Goal: Task Accomplishment & Management: Manage account settings

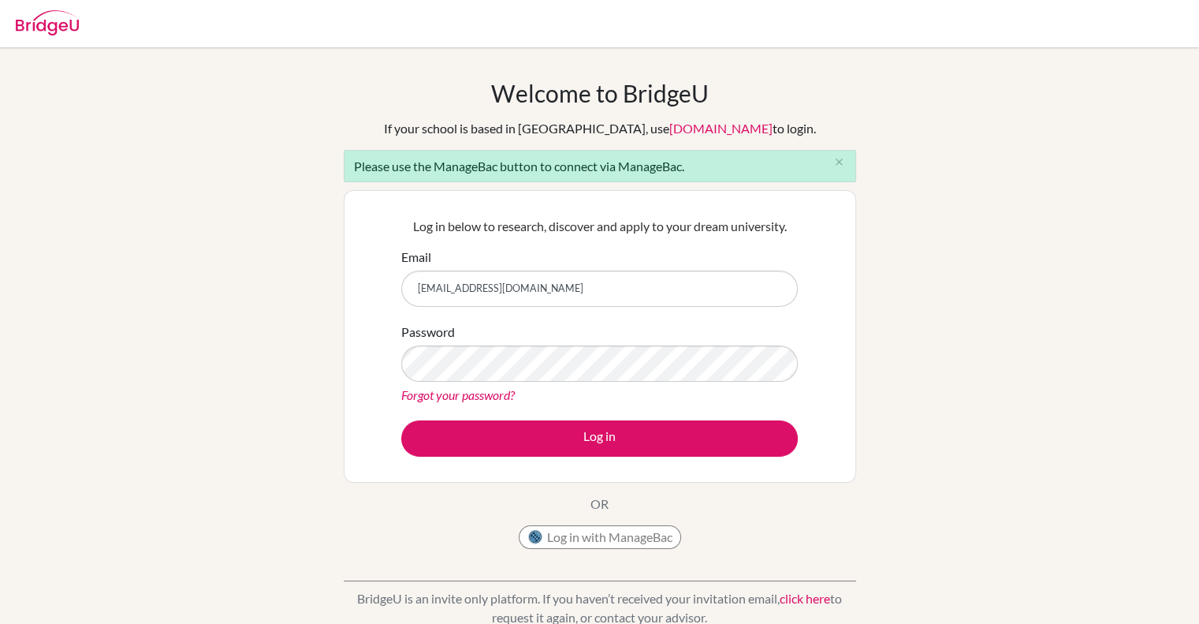
type input "[EMAIL_ADDRESS][DOMAIN_NAME]"
click at [401, 420] on button "Log in" at bounding box center [599, 438] width 397 height 36
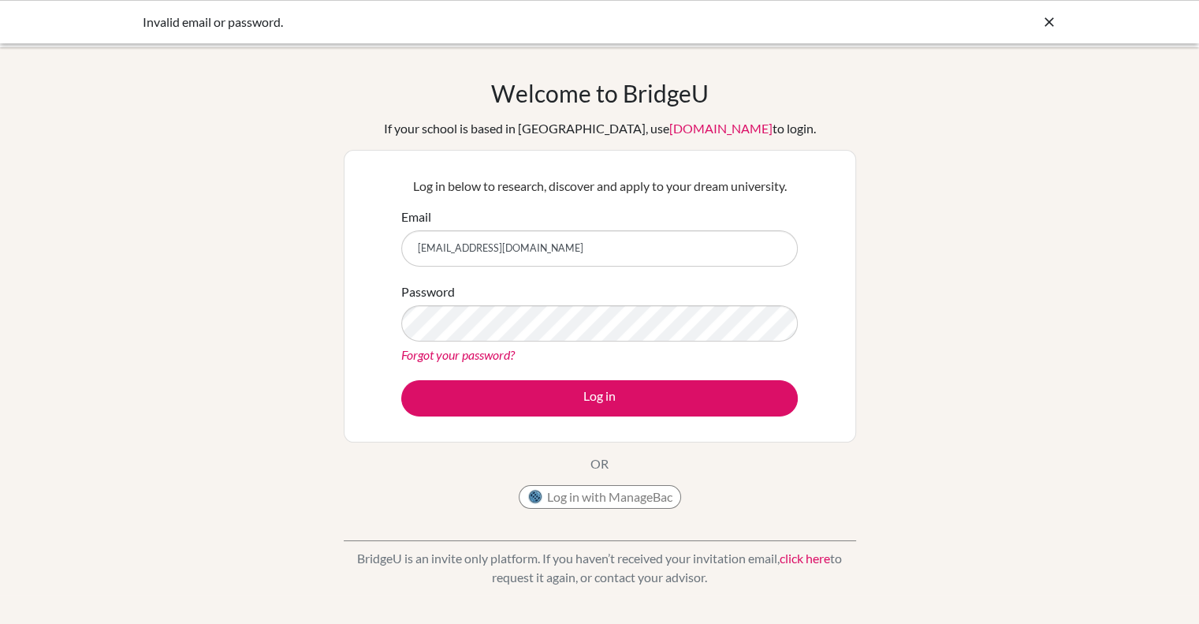
click at [401, 380] on button "Log in" at bounding box center [599, 398] width 397 height 36
click at [1049, 21] on icon at bounding box center [1050, 22] width 16 height 16
